Goal: Task Accomplishment & Management: Use online tool/utility

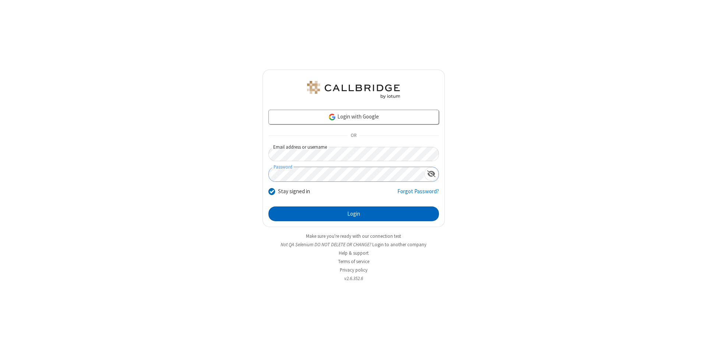
click at [353, 214] on button "Login" at bounding box center [353, 213] width 170 height 15
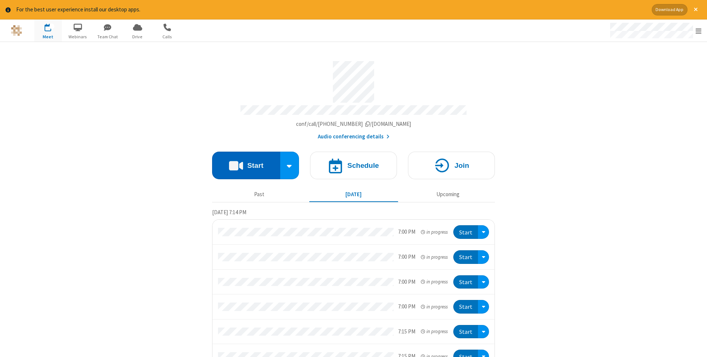
click at [246, 163] on button "Start" at bounding box center [246, 166] width 68 height 28
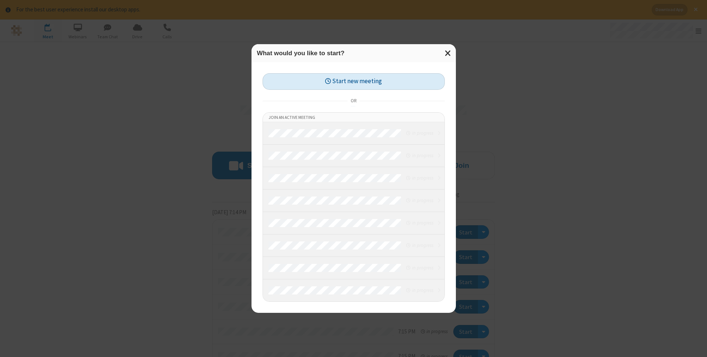
click at [353, 81] on button "Start new meeting" at bounding box center [353, 81] width 182 height 17
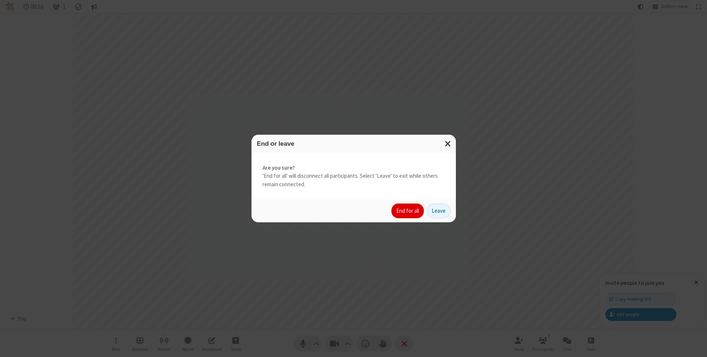
click at [408, 211] on button "End for all" at bounding box center [407, 211] width 32 height 15
